Goal: Task Accomplishment & Management: Manage account settings

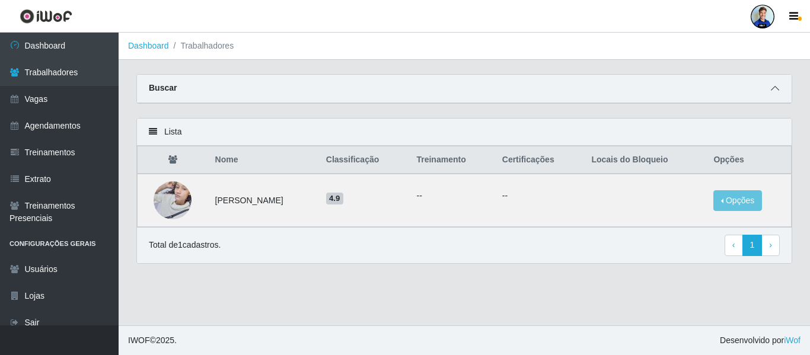
click at [769, 93] on span at bounding box center [775, 89] width 14 height 14
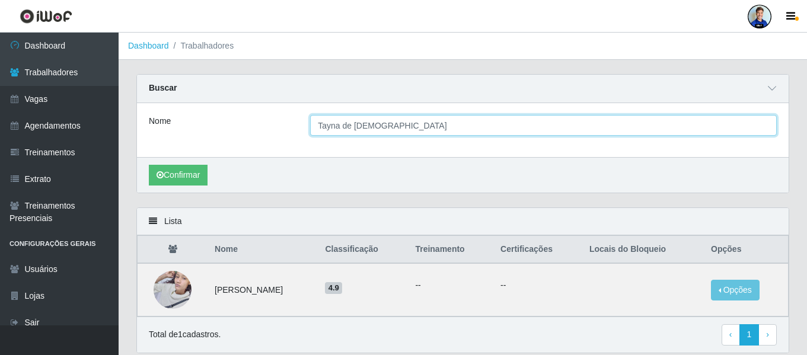
drag, startPoint x: 426, startPoint y: 125, endPoint x: 278, endPoint y: 144, distance: 148.8
click at [278, 144] on div "Nome Tayna de Jesus" at bounding box center [462, 130] width 651 height 54
paste input "Desculpa pela demora, tive um problema com meu canal de atendimento e só recupe…"
type input "Desculpa pela demora, tive um problema com meu canal de atendimento e só recupe…"
click at [343, 127] on input "William Robert" at bounding box center [543, 125] width 467 height 21
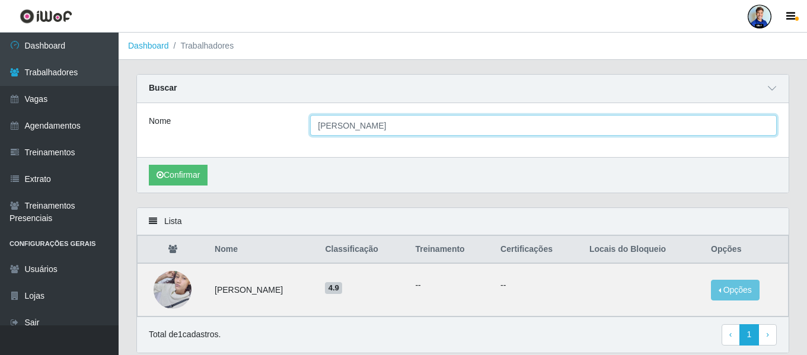
type input "Willian Robert"
click at [149, 165] on button "Confirmar" at bounding box center [178, 175] width 59 height 21
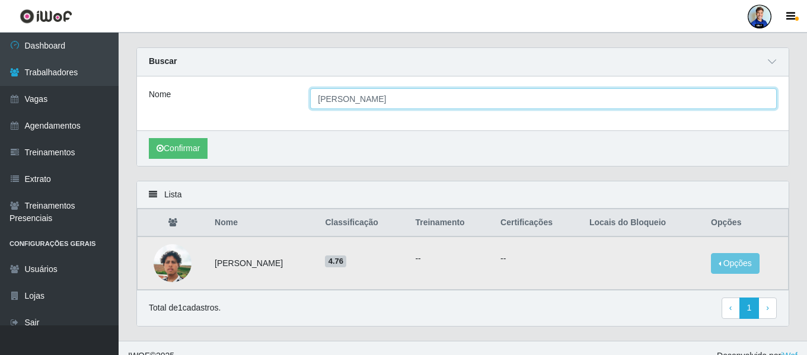
scroll to position [28, 0]
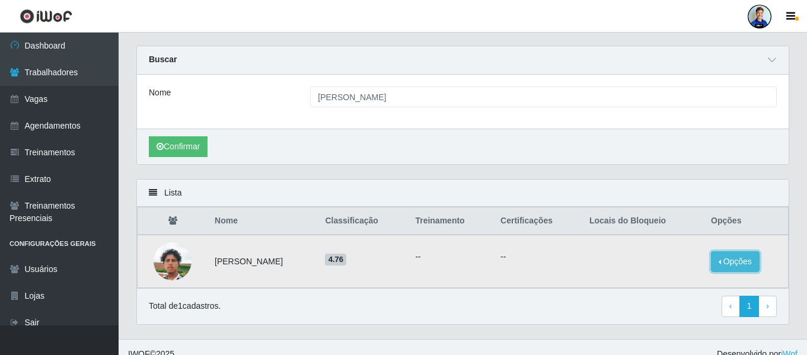
click at [743, 260] on button "Opções" at bounding box center [735, 261] width 49 height 21
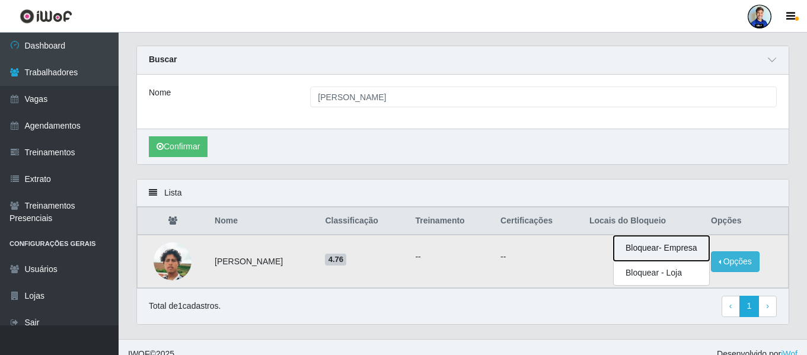
click at [666, 253] on button "Bloquear - Empresa" at bounding box center [661, 248] width 95 height 25
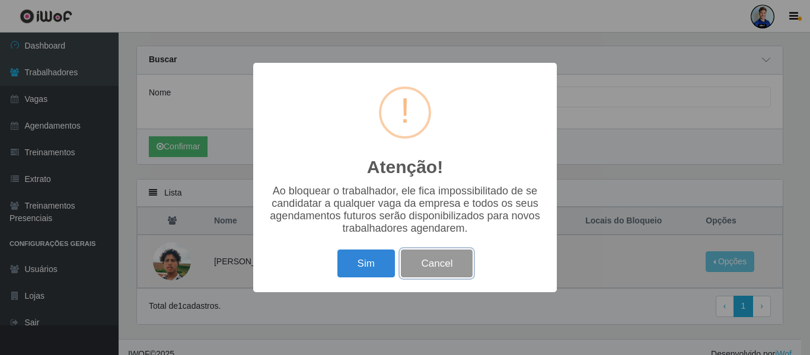
click at [470, 266] on button "Cancel" at bounding box center [437, 264] width 72 height 28
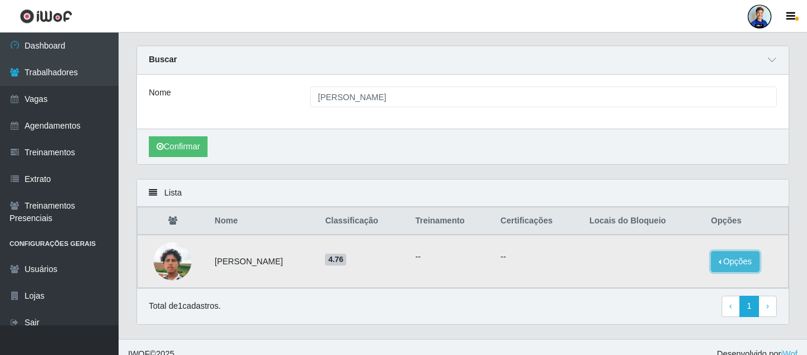
click at [753, 267] on button "Opções" at bounding box center [735, 261] width 49 height 21
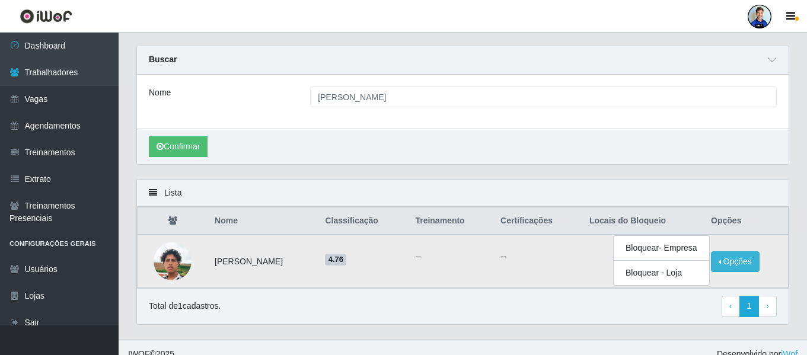
click at [557, 254] on p "--" at bounding box center [537, 257] width 75 height 12
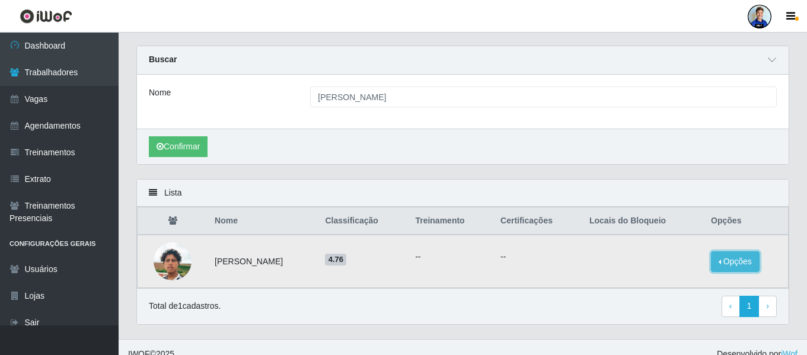
click at [734, 263] on button "Opções" at bounding box center [735, 261] width 49 height 21
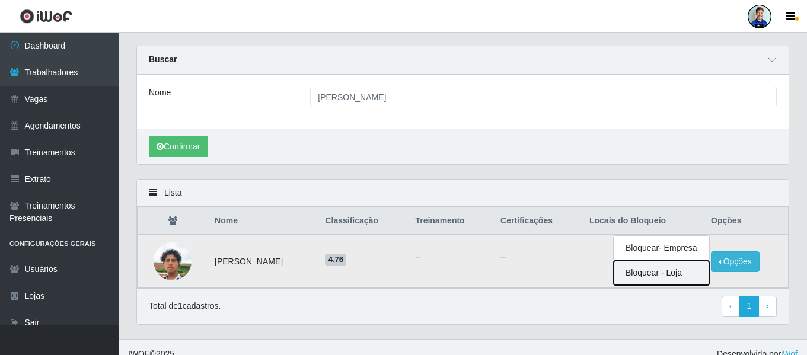
click at [662, 271] on button "Bloquear - Loja" at bounding box center [661, 273] width 95 height 24
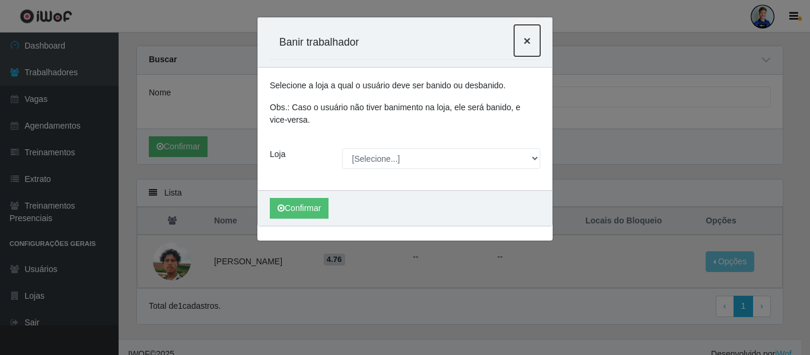
click at [526, 41] on span "×" at bounding box center [526, 41] width 7 height 14
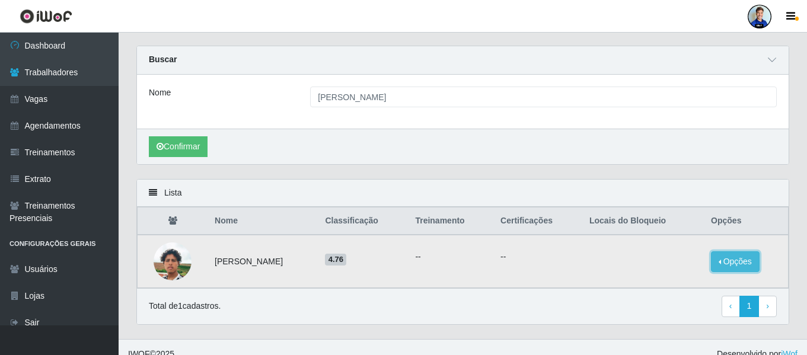
click at [729, 258] on button "Opções" at bounding box center [735, 261] width 49 height 21
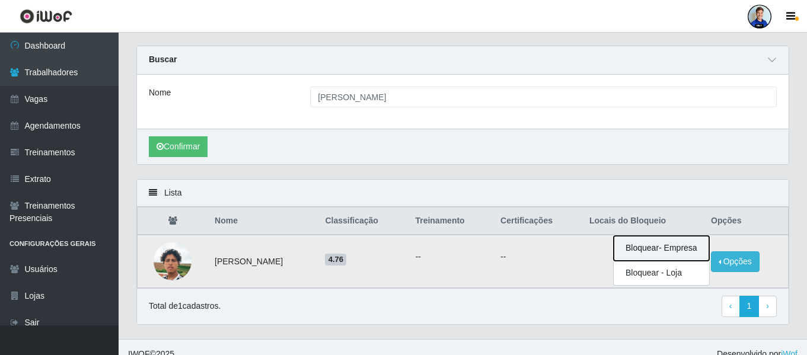
click at [676, 251] on button "Bloquear - Empresa" at bounding box center [661, 248] width 95 height 25
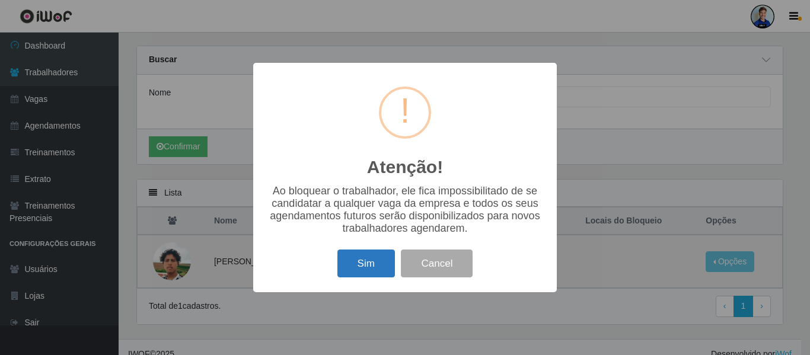
click at [369, 273] on button "Sim" at bounding box center [366, 264] width 58 height 28
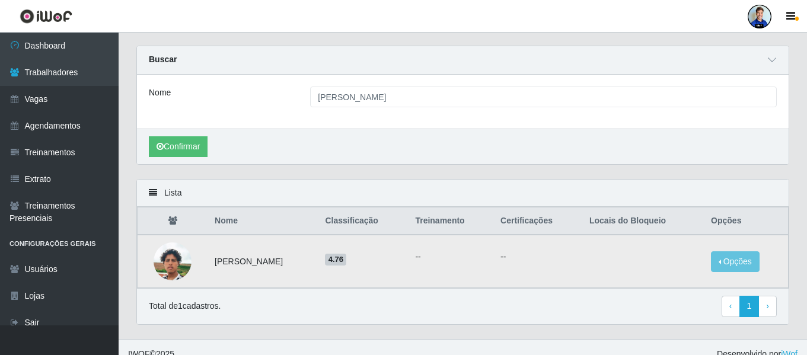
scroll to position [0, 0]
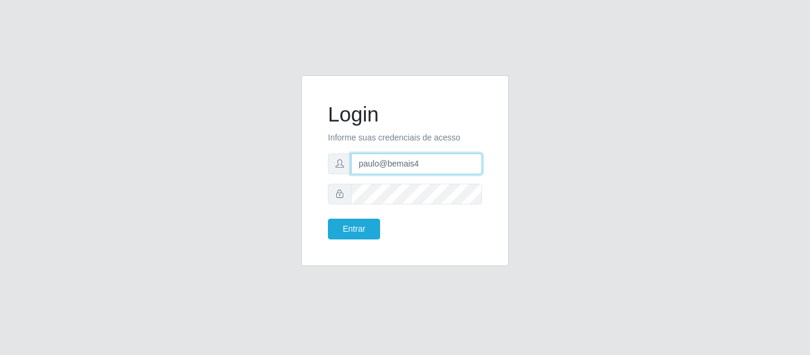
drag, startPoint x: 434, startPoint y: 167, endPoint x: 345, endPoint y: 165, distance: 88.9
click at [345, 165] on div "paulo@bemais4" at bounding box center [405, 164] width 154 height 21
type input "juliomarques@bomqueso"
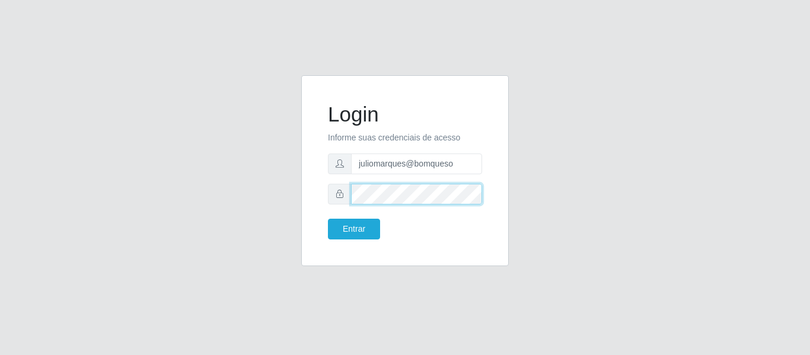
click at [328, 219] on button "Entrar" at bounding box center [354, 229] width 52 height 21
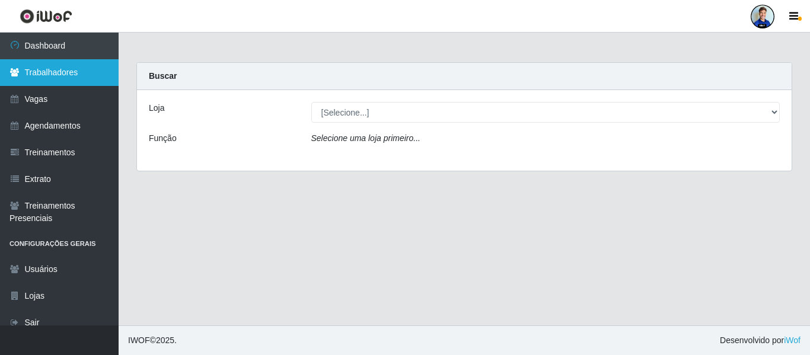
click at [43, 71] on link "Trabalhadores" at bounding box center [59, 72] width 119 height 27
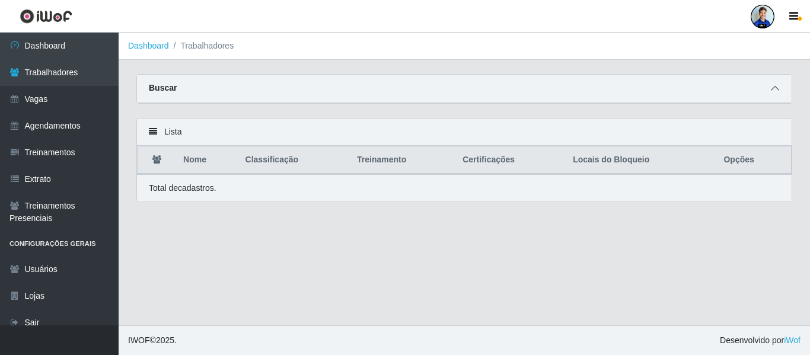
click at [772, 88] on icon at bounding box center [775, 88] width 8 height 8
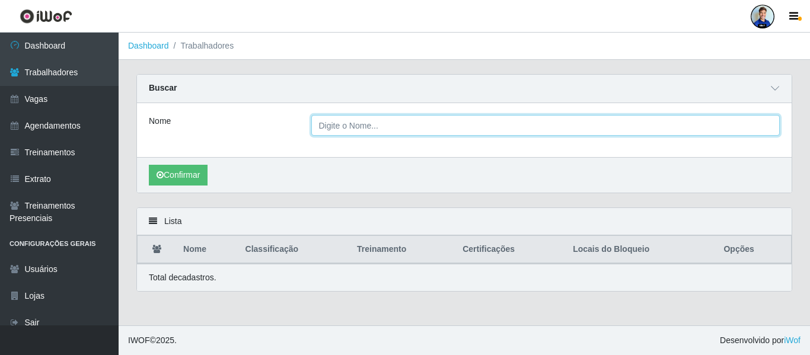
click at [357, 125] on input "Nome" at bounding box center [545, 125] width 469 height 21
click at [347, 127] on input "Nome" at bounding box center [545, 125] width 469 height 21
paste input "Izabel Mayara dos santos silva"
type input "Izabel Mayara dos santos silva"
click at [149, 165] on button "Confirmar" at bounding box center [178, 175] width 59 height 21
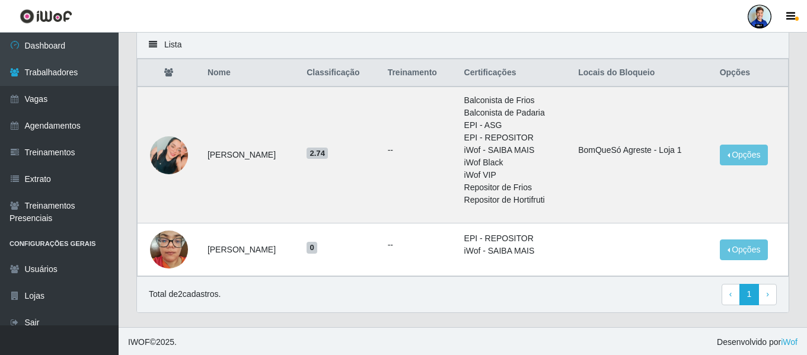
scroll to position [178, 0]
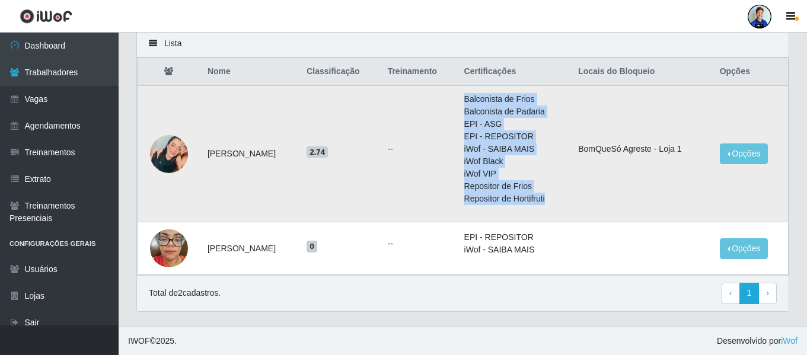
drag, startPoint x: 578, startPoint y: 207, endPoint x: 478, endPoint y: 101, distance: 145.5
click at [478, 101] on tr "Izabel Mayara Dos Santos Silva 2.74 -- Balconista de Frios Balconista de Padari…" at bounding box center [463, 153] width 651 height 137
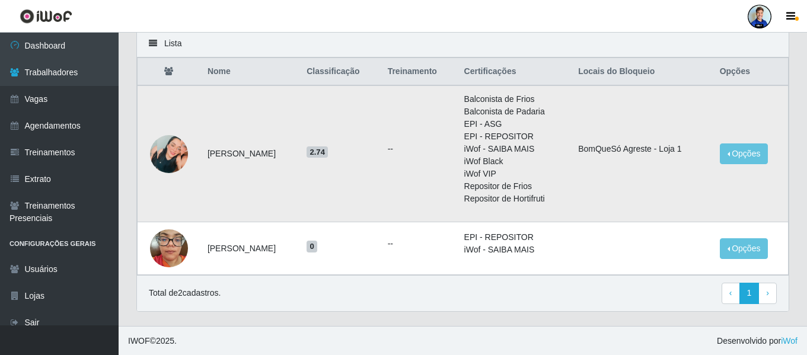
click at [368, 162] on td "2.74" at bounding box center [339, 153] width 81 height 137
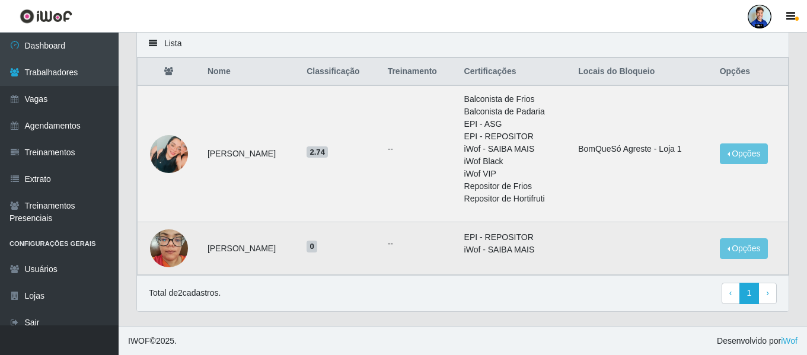
click at [741, 261] on td "Opções Bloquear - Empresa Bloquear - Loja" at bounding box center [751, 248] width 76 height 53
click at [747, 251] on button "Opções" at bounding box center [744, 248] width 49 height 21
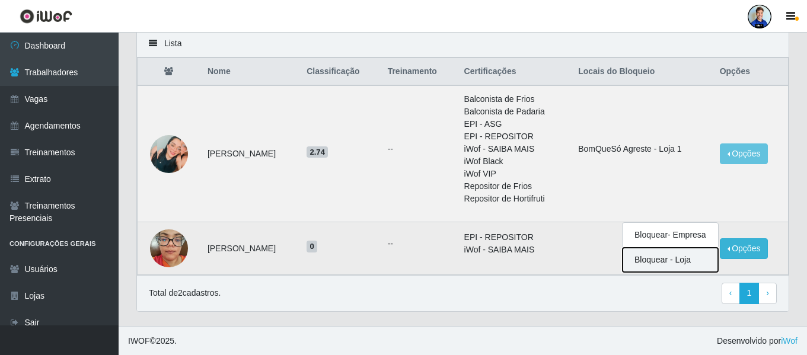
click at [676, 258] on button "Bloquear - Loja" at bounding box center [669, 260] width 95 height 24
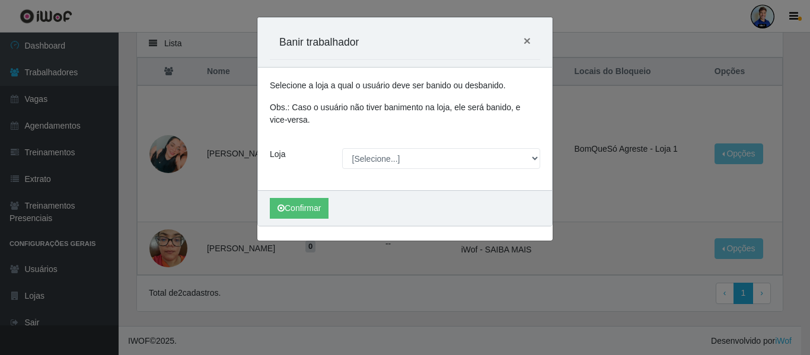
drag, startPoint x: 328, startPoint y: 152, endPoint x: 337, endPoint y: 152, distance: 8.3
click at [329, 152] on div "Loja" at bounding box center [297, 158] width 72 height 21
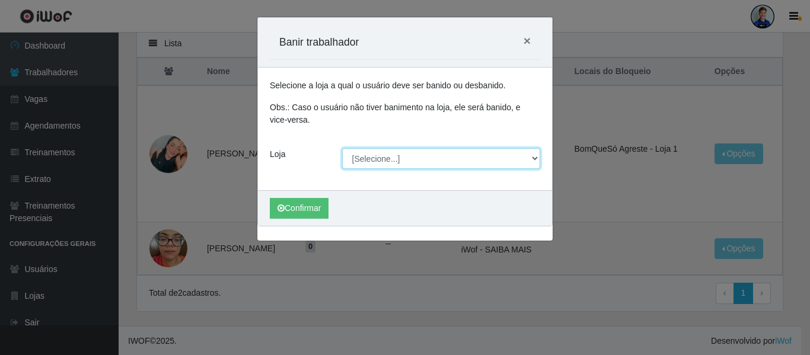
click at [357, 155] on select "[Selecione...] BomQueSó Agreste - Loja 1 BomQueSó Agreste - Loja 2 BomQueSó Agr…" at bounding box center [441, 158] width 199 height 21
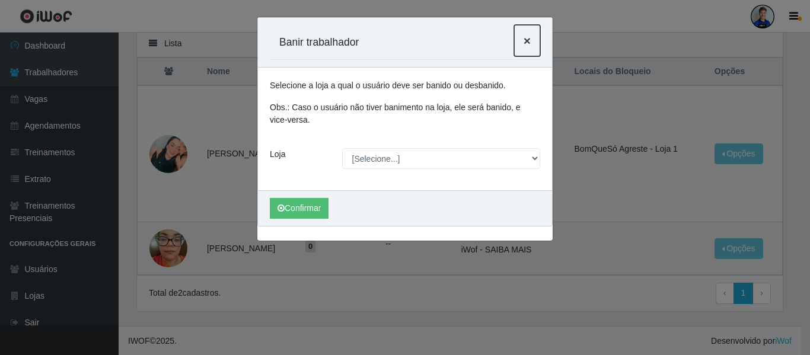
click at [525, 43] on span "×" at bounding box center [526, 41] width 7 height 14
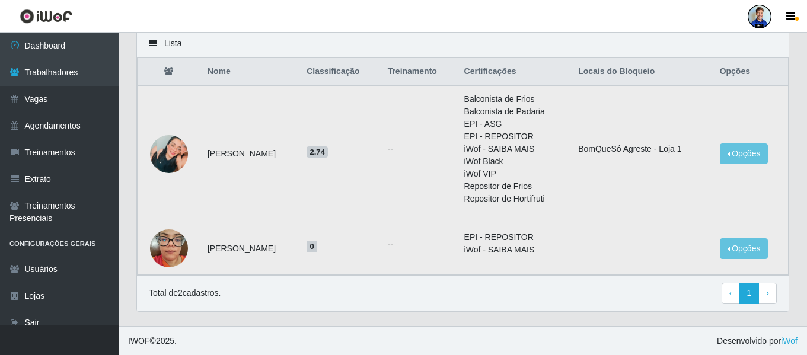
drag, startPoint x: 200, startPoint y: 155, endPoint x: 325, endPoint y: 150, distance: 125.2
click at [299, 149] on td "Izabel Mayara Dos Santos Silva" at bounding box center [249, 153] width 99 height 137
click at [299, 150] on td "Izabel Mayara Dos Santos Silva" at bounding box center [249, 153] width 99 height 137
drag, startPoint x: 322, startPoint y: 248, endPoint x: 162, endPoint y: 250, distance: 160.7
click at [162, 250] on tr "Izabel Mayara Dos Santos Silva 0 -- EPI - REPOSITOR iWof - SAIBA MAIS Opções Bl…" at bounding box center [463, 248] width 651 height 53
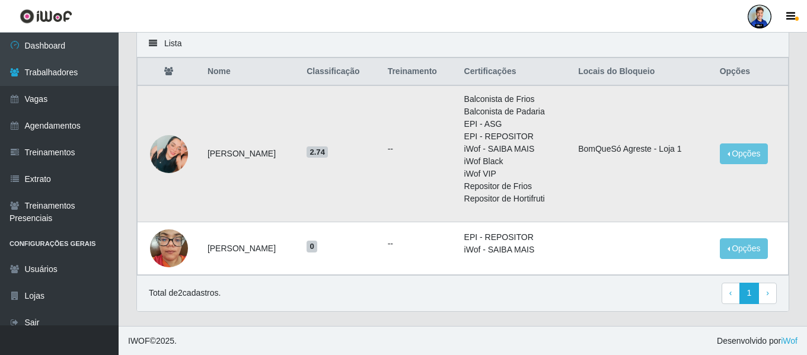
click at [248, 187] on td "Izabel Mayara Dos Santos Silva" at bounding box center [249, 153] width 99 height 137
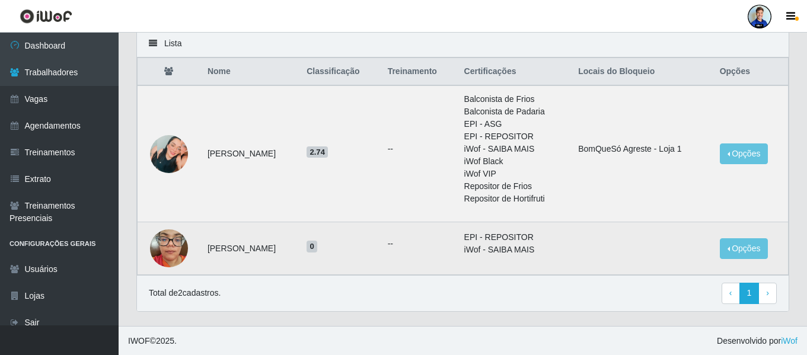
drag, startPoint x: 202, startPoint y: 252, endPoint x: 328, endPoint y: 266, distance: 127.7
click at [299, 266] on td "Izabel Mayara Dos Santos Silva" at bounding box center [249, 248] width 99 height 53
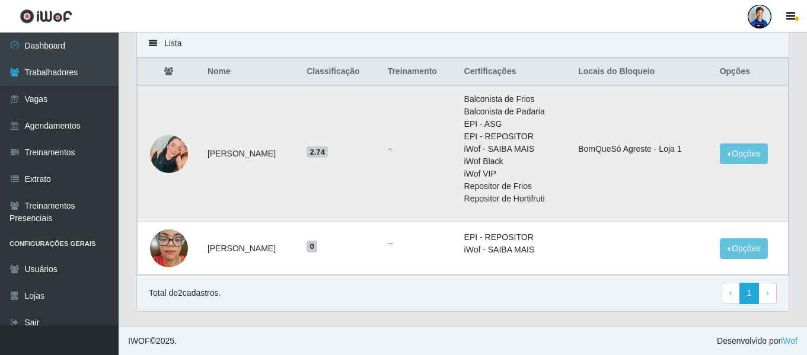
drag, startPoint x: 318, startPoint y: 152, endPoint x: 279, endPoint y: 134, distance: 43.8
click at [153, 140] on tr "Izabel Mayara Dos Santos Silva 2.74 -- Balconista de Frios Balconista de Padari…" at bounding box center [463, 153] width 651 height 137
click at [564, 189] on li "Repositor de Frios" at bounding box center [514, 186] width 100 height 12
click at [750, 255] on button "Opções" at bounding box center [744, 248] width 49 height 21
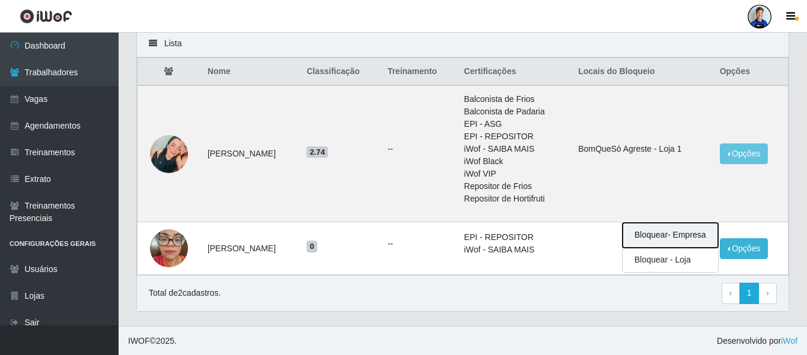
click at [682, 239] on button "Bloquear - Empresa" at bounding box center [669, 235] width 95 height 25
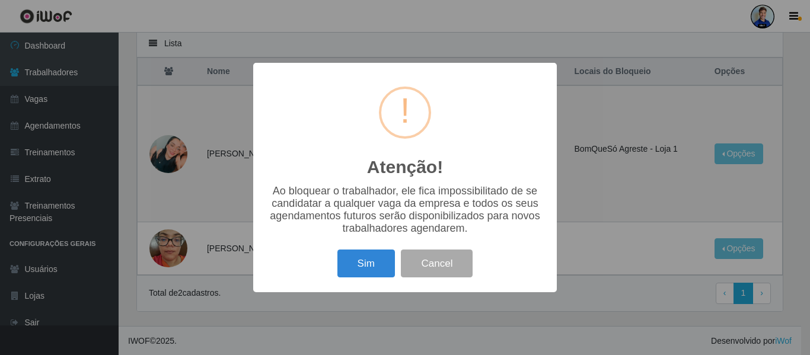
click at [476, 280] on div "Sim Cancel" at bounding box center [405, 264] width 280 height 34
click at [456, 272] on button "Cancel" at bounding box center [437, 264] width 72 height 28
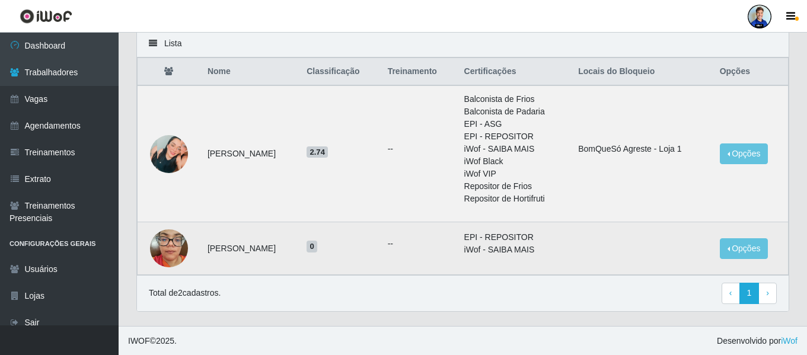
drag, startPoint x: 318, startPoint y: 249, endPoint x: 201, endPoint y: 252, distance: 116.8
click at [201, 252] on td "Izabel Mayara Dos Santos Silva" at bounding box center [249, 248] width 99 height 53
copy td "Izabel Mayara Dos Santos Silva"
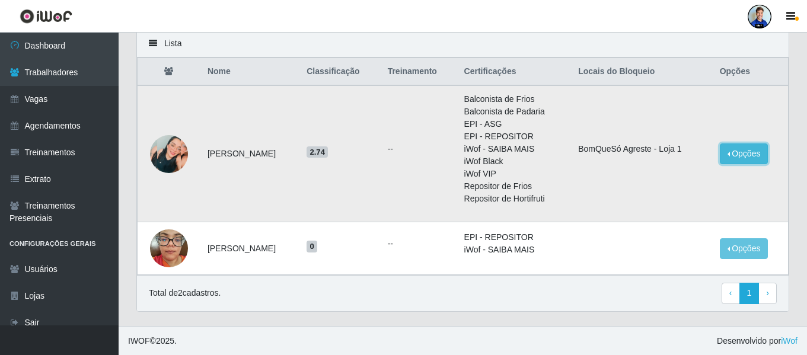
click at [727, 152] on button "Opções" at bounding box center [744, 153] width 49 height 21
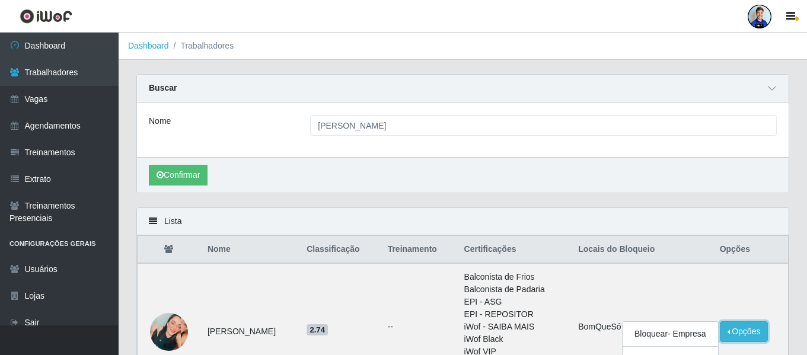
scroll to position [59, 0]
